Goal: Transaction & Acquisition: Purchase product/service

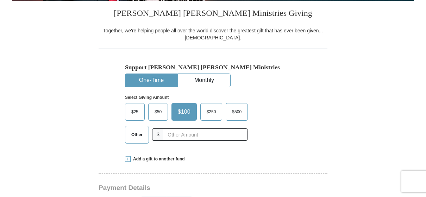
scroll to position [207, 0]
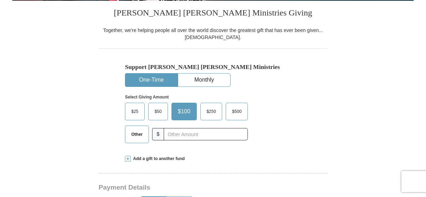
click at [132, 106] on span "$25" at bounding box center [135, 111] width 14 height 11
click at [0, 0] on input "$25" at bounding box center [0, 0] width 0 height 0
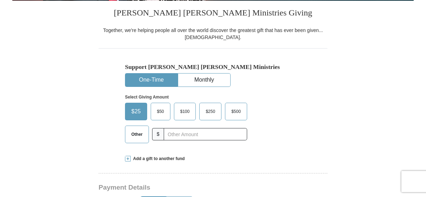
click at [146, 76] on button "One-Time" at bounding box center [151, 80] width 52 height 13
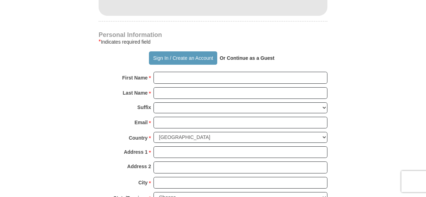
scroll to position [490, 0]
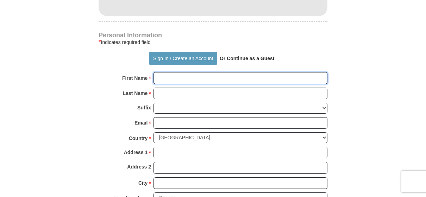
click at [179, 82] on input "First Name *" at bounding box center [240, 78] width 174 height 12
type input "Queen"
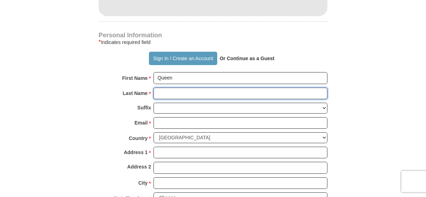
click at [189, 92] on input "Last Name *" at bounding box center [240, 94] width 174 height 12
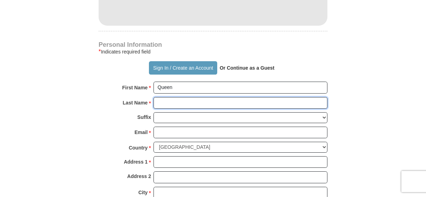
scroll to position [481, 0]
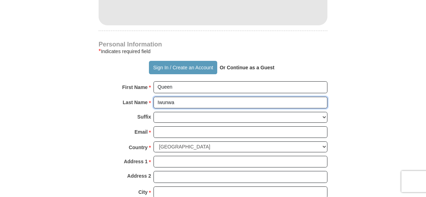
type input "Iwunwa"
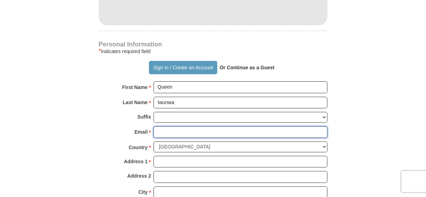
click at [176, 131] on input "Email *" at bounding box center [240, 132] width 174 height 12
type input "[EMAIL_ADDRESS][DOMAIN_NAME]"
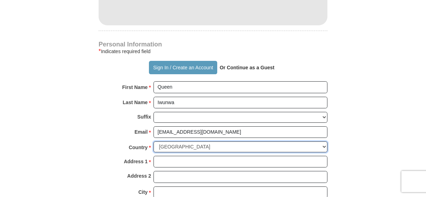
select select "NG"
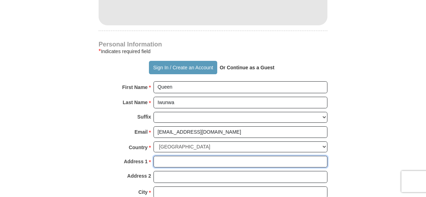
type input "[STREET_ADDRESS][PERSON_NAME]"
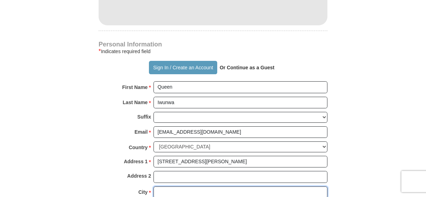
type input "Abuja"
type input "900091"
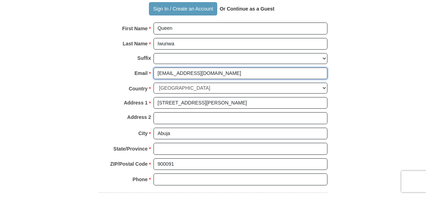
scroll to position [540, 0]
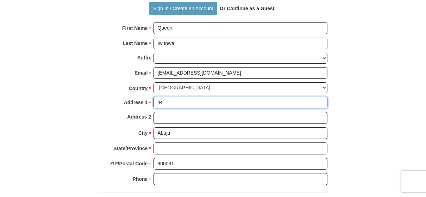
drag, startPoint x: 239, startPoint y: 102, endPoint x: 165, endPoint y: 98, distance: 73.7
click at [165, 98] on input "iR" at bounding box center [240, 103] width 174 height 12
type input "R"
click at [166, 97] on input "Address 1 *" at bounding box center [240, 103] width 174 height 12
type input "Ivy Apartments by [PERSON_NAME], Block A4 Flat 7"
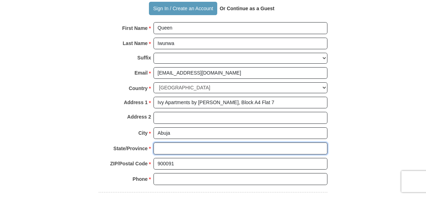
type input "fct"
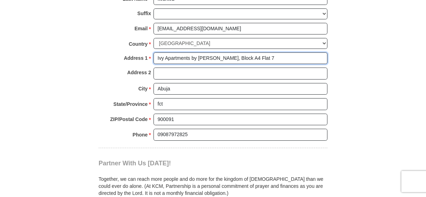
scroll to position [585, 0]
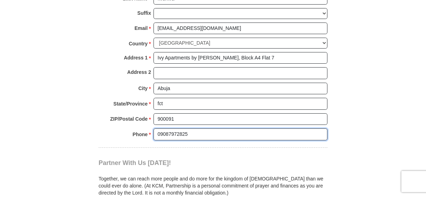
click at [158, 133] on input "09087972825" at bounding box center [240, 134] width 174 height 12
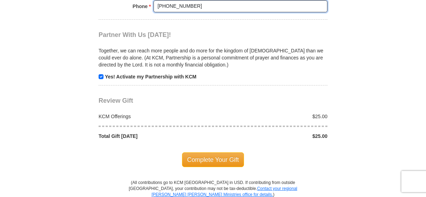
scroll to position [715, 0]
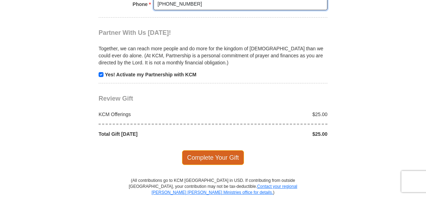
type input "[PHONE_NUMBER]"
click at [201, 152] on span "Complete Your Gift" at bounding box center [213, 157] width 62 height 15
